Goal: Information Seeking & Learning: Learn about a topic

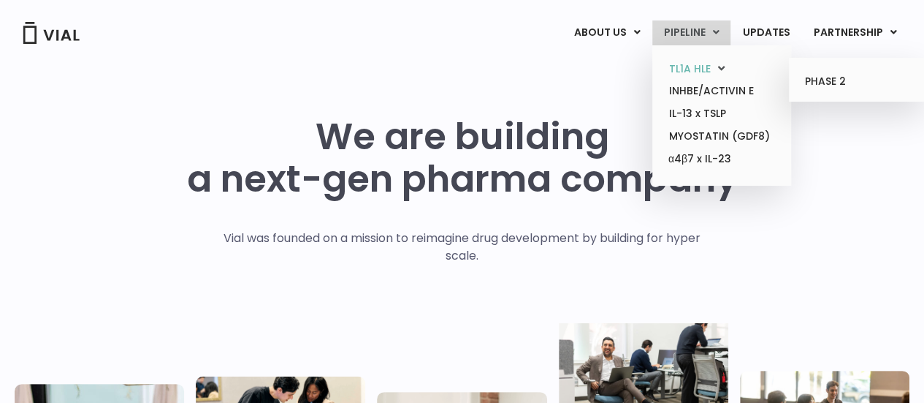
click at [699, 69] on link "TL1A HLE" at bounding box center [722, 69] width 128 height 23
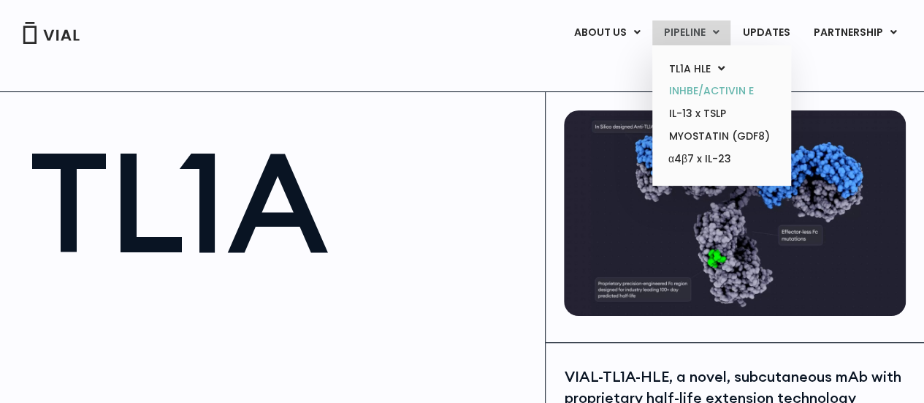
click at [697, 86] on link "INHBE/ACTIVIN E" at bounding box center [722, 91] width 128 height 23
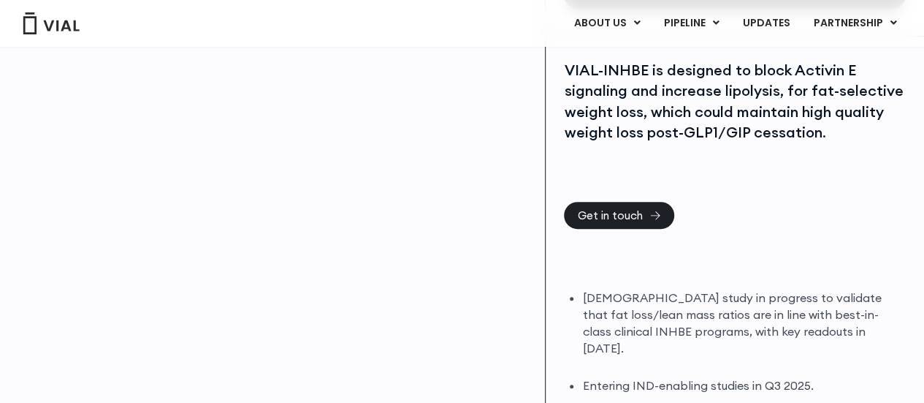
scroll to position [219, 0]
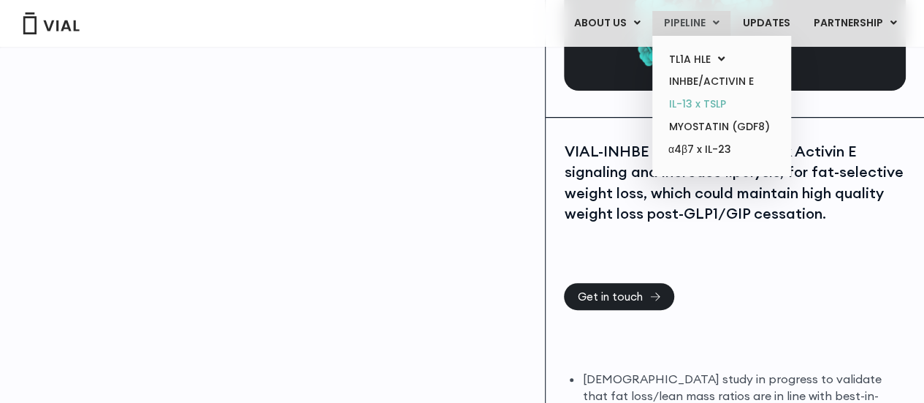
click at [696, 99] on link "IL-13 x TSLP" at bounding box center [722, 104] width 128 height 23
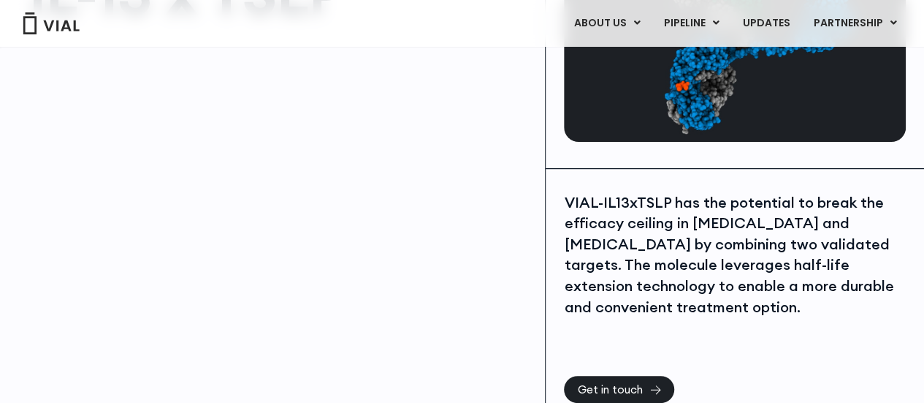
scroll to position [219, 0]
